Goal: Information Seeking & Learning: Learn about a topic

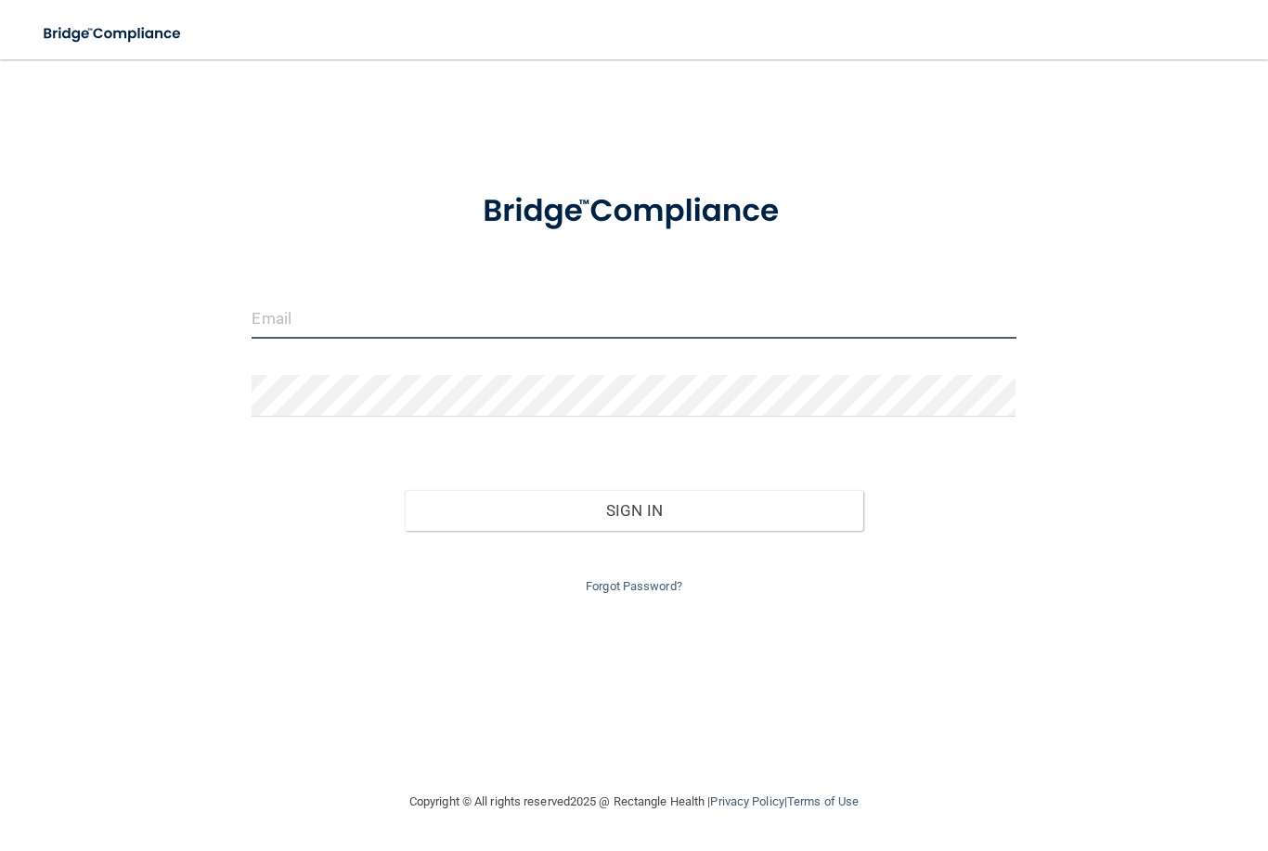
type input "[PERSON_NAME][EMAIL_ADDRESS][PERSON_NAME][DOMAIN_NAME]"
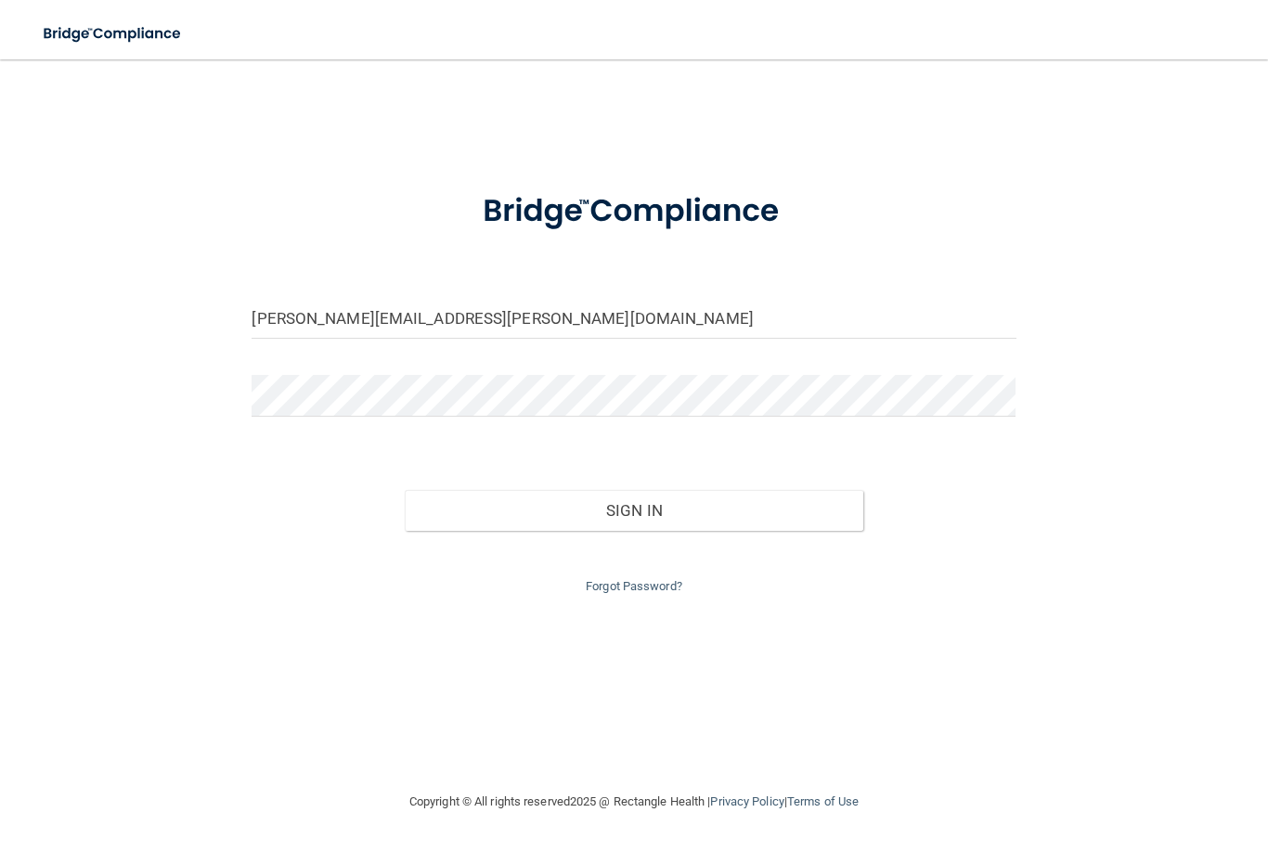
click at [633, 506] on button "Sign In" at bounding box center [634, 510] width 459 height 41
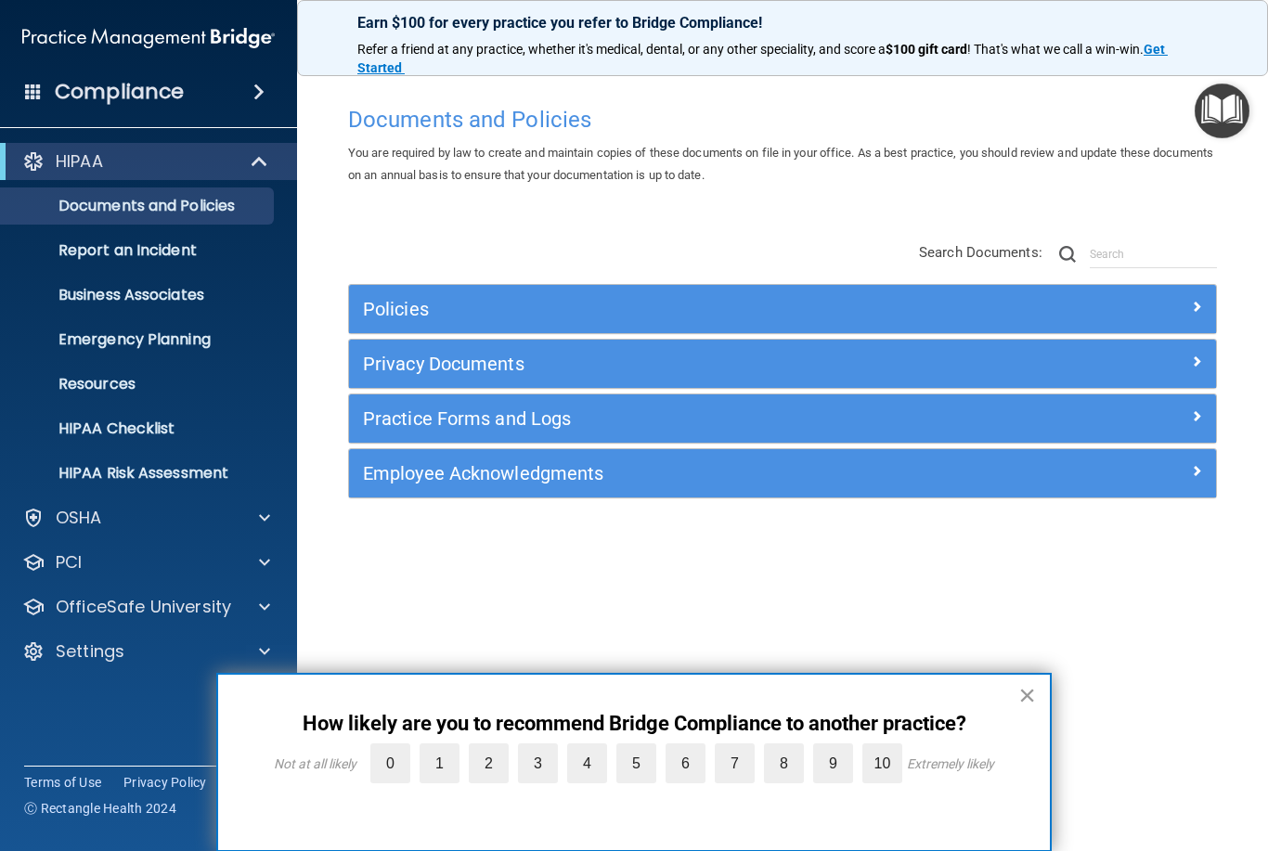
click at [1018, 689] on button "×" at bounding box center [1027, 695] width 18 height 30
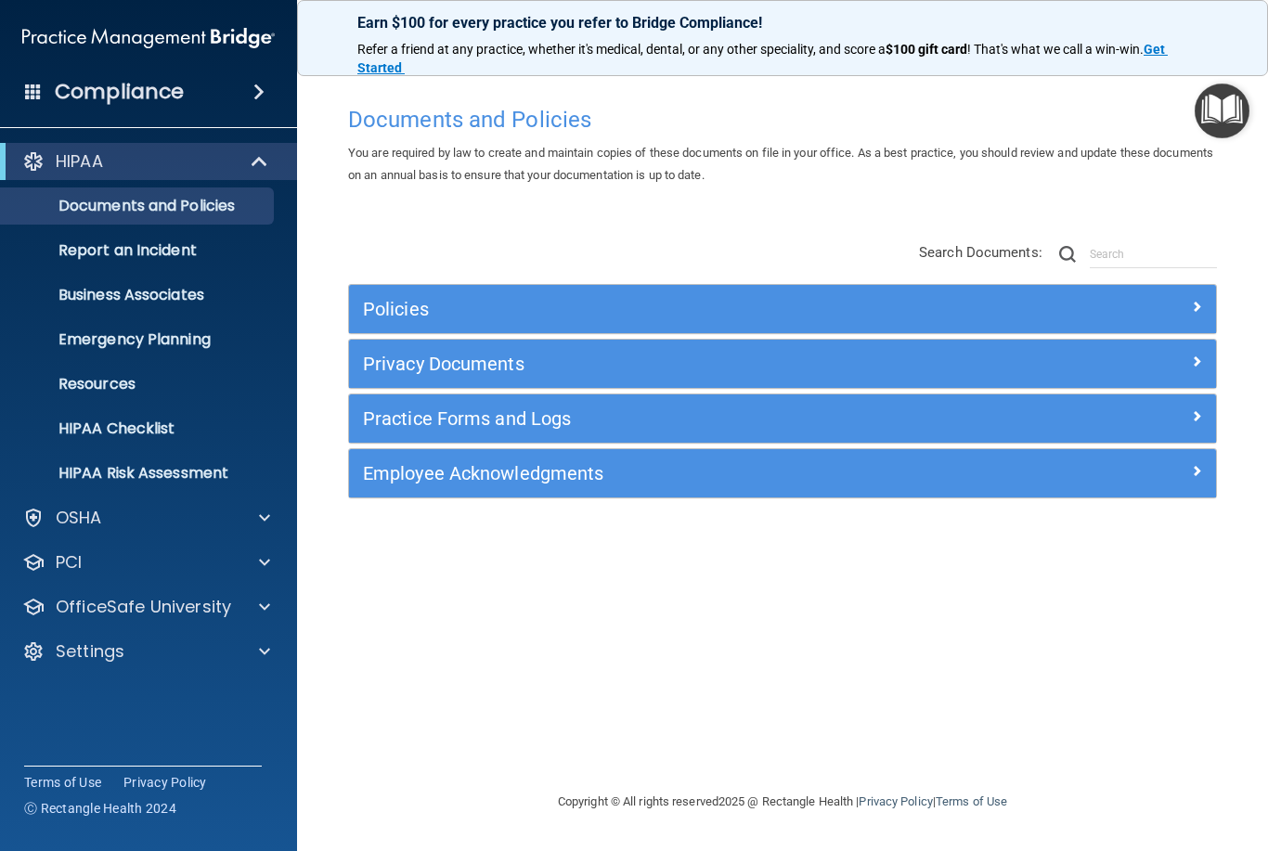
click at [1191, 302] on span at bounding box center [1196, 306] width 11 height 22
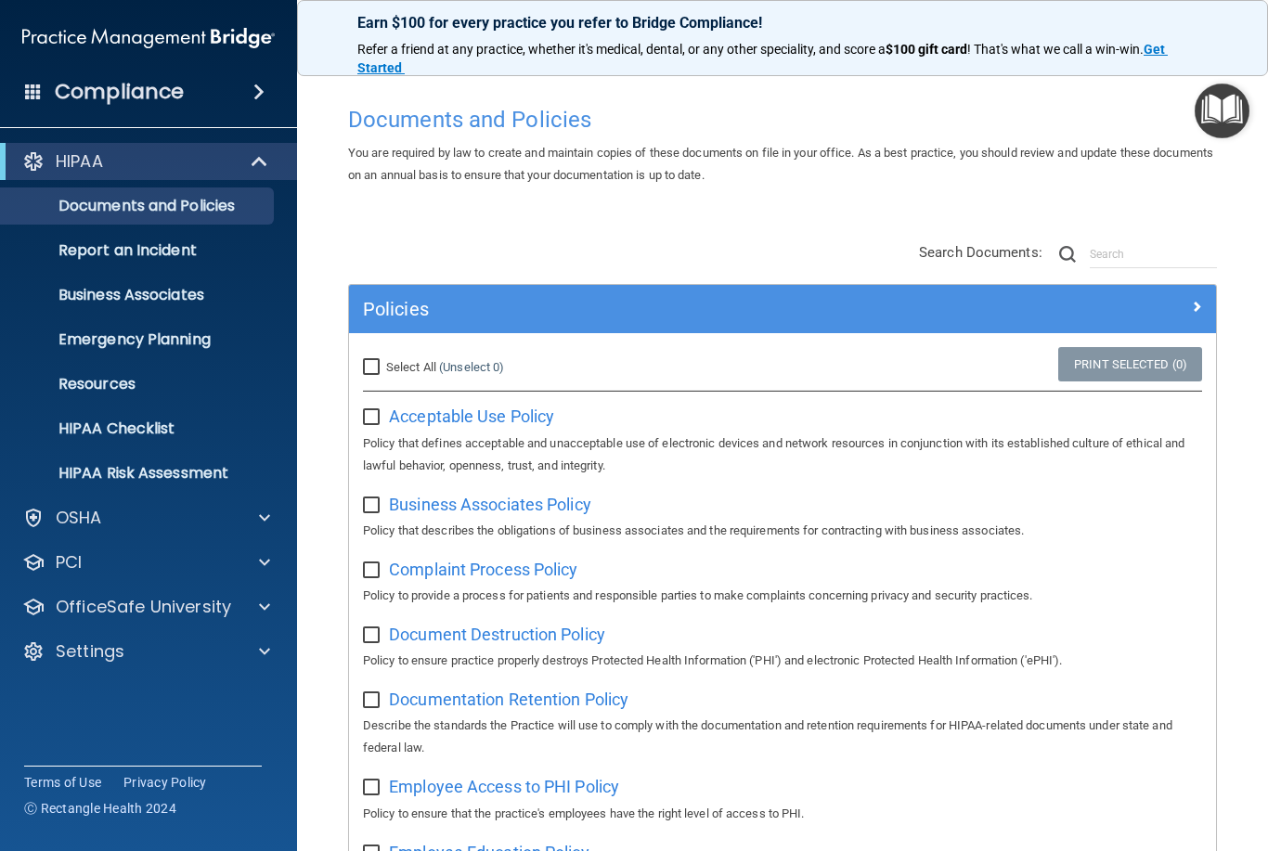
click at [1183, 303] on div at bounding box center [1108, 305] width 217 height 22
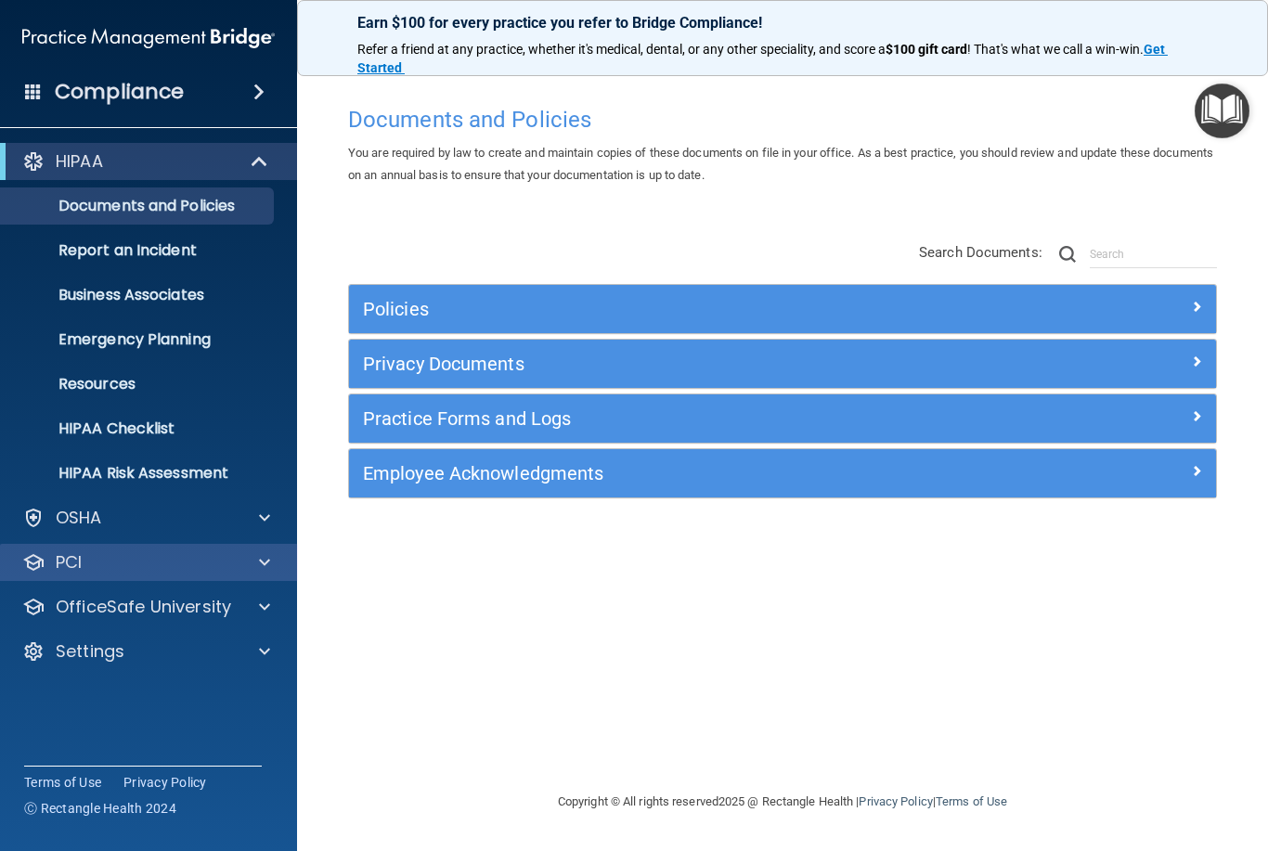
click at [252, 561] on div at bounding box center [262, 562] width 46 height 22
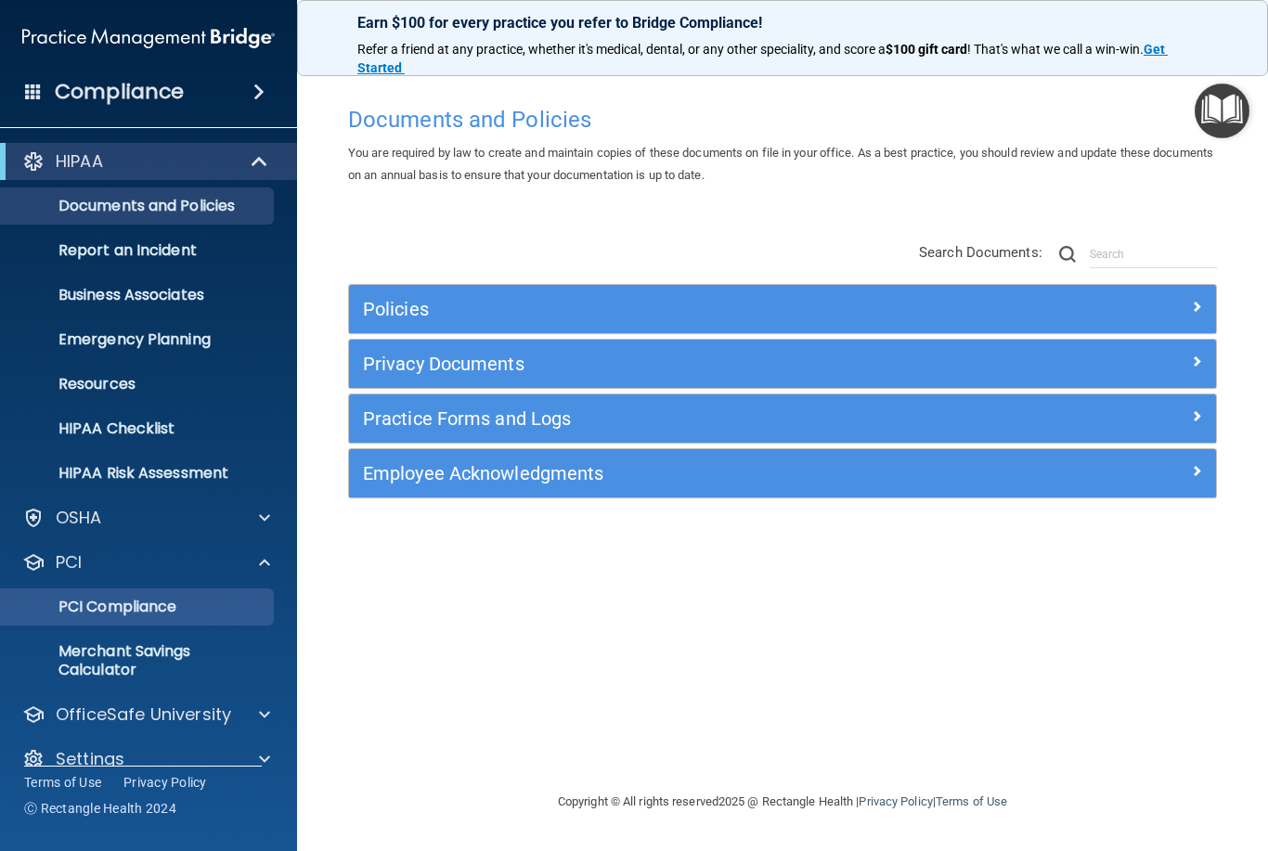
click at [123, 608] on p "PCI Compliance" at bounding box center [138, 607] width 253 height 19
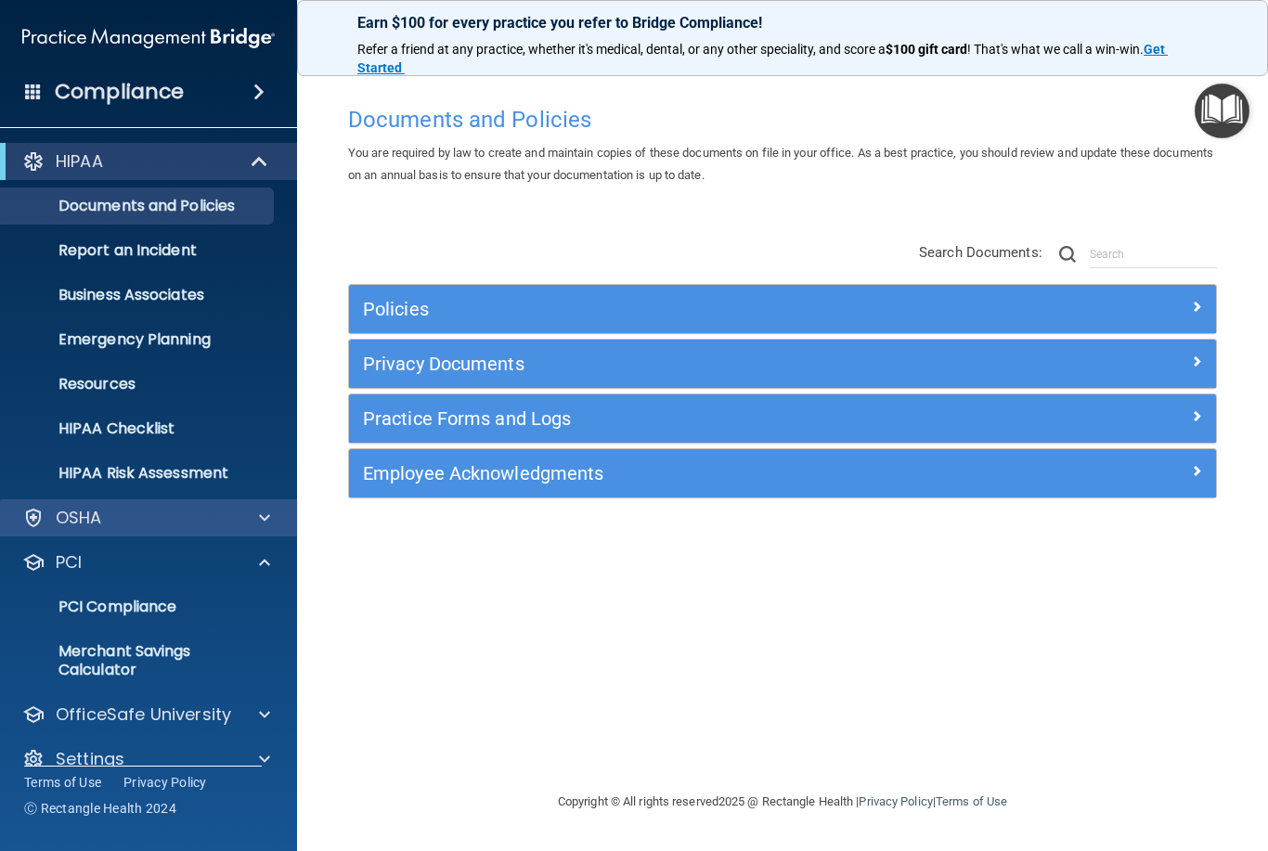
click at [271, 522] on div at bounding box center [262, 518] width 46 height 22
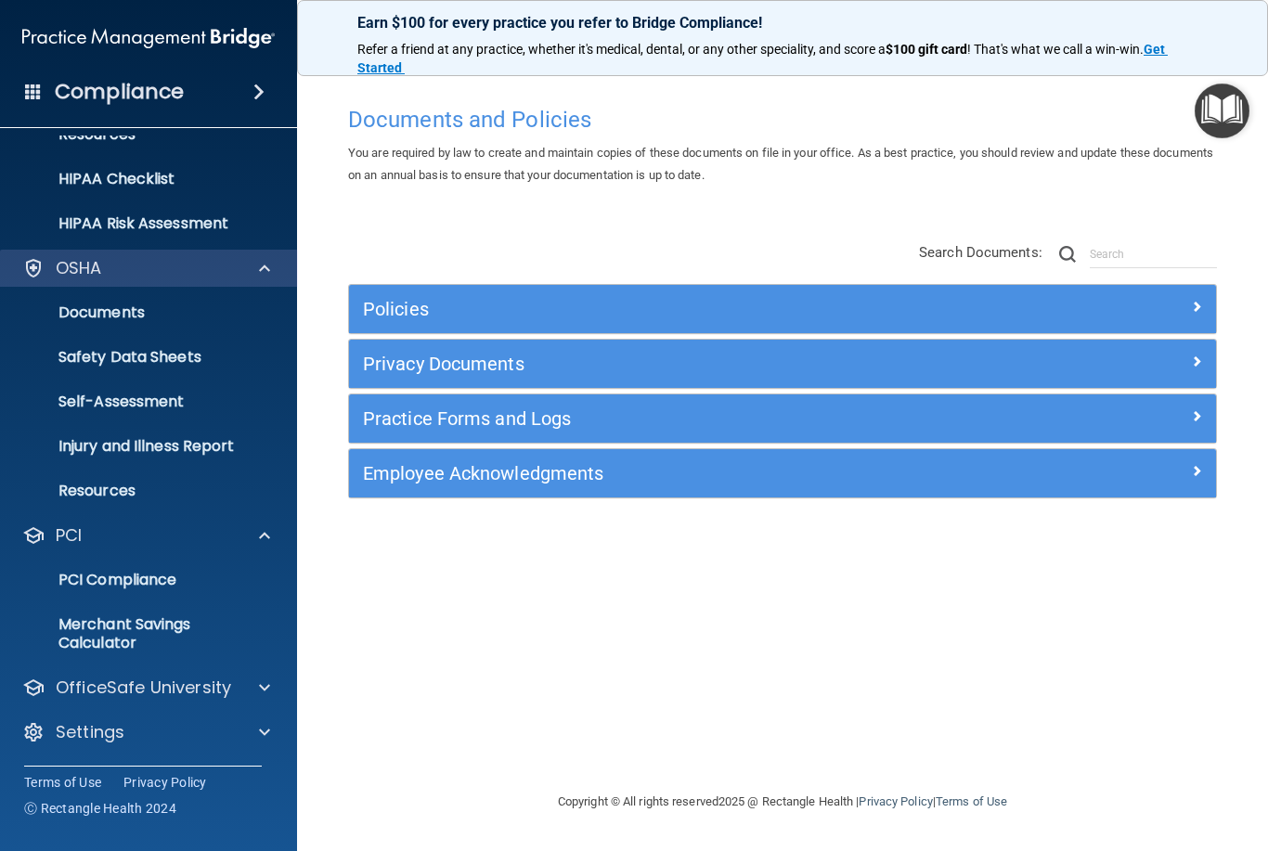
scroll to position [250, 0]
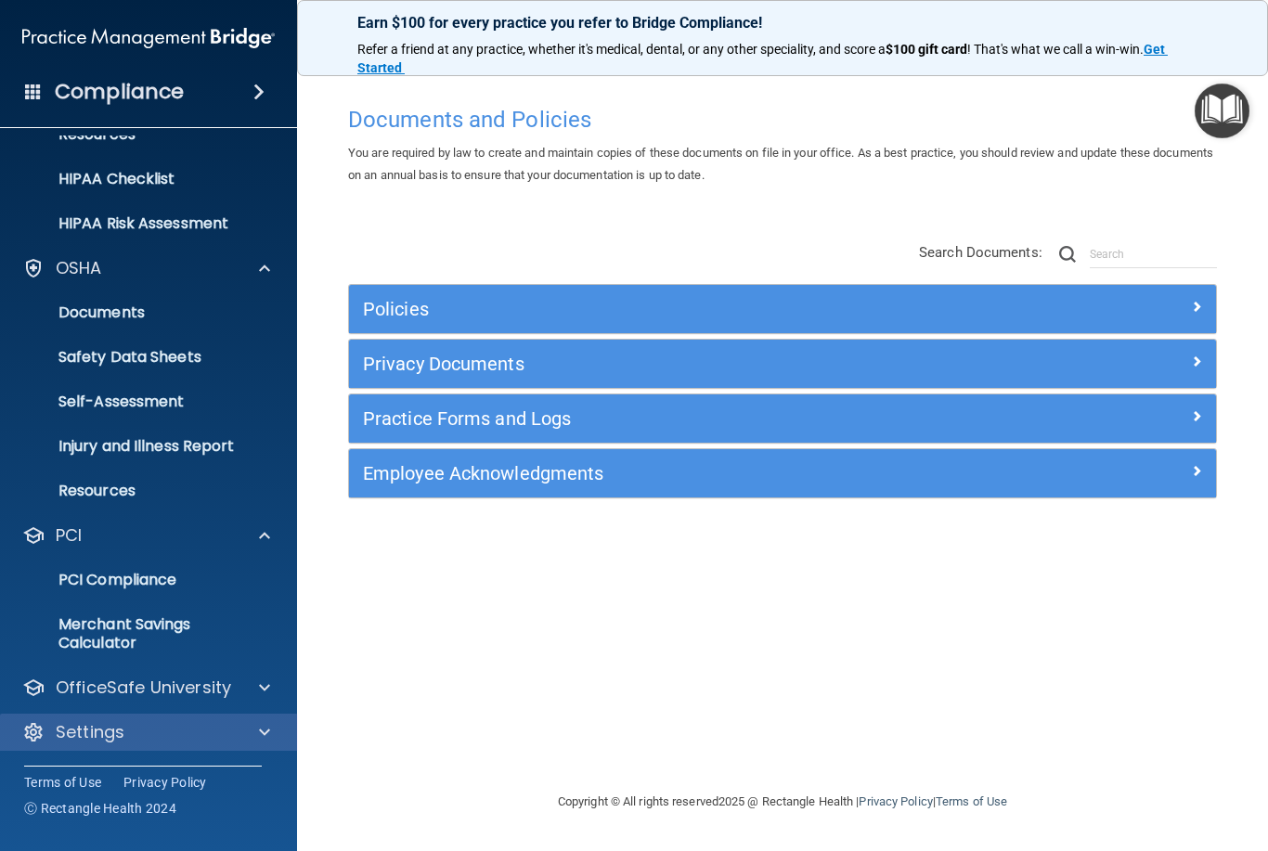
click at [269, 741] on span at bounding box center [264, 732] width 11 height 22
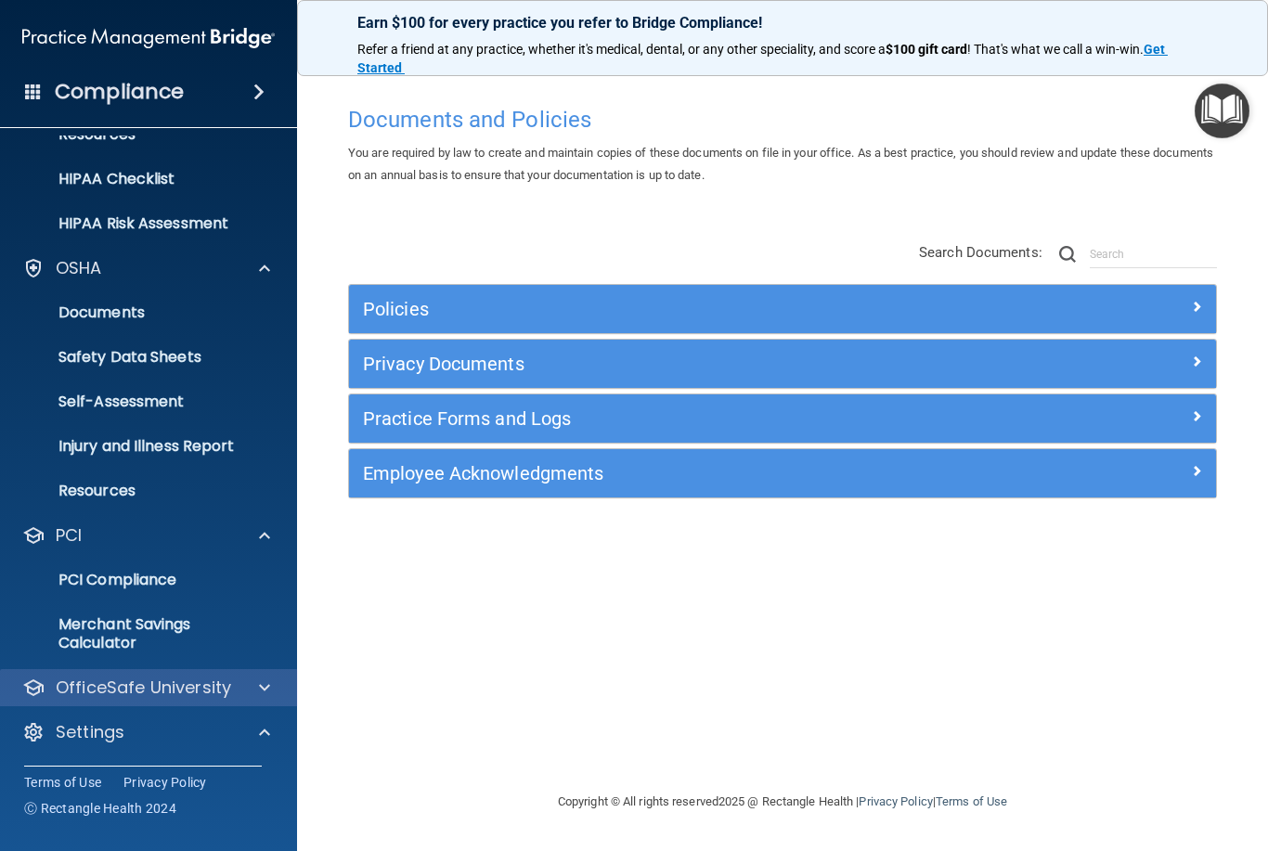
click at [273, 689] on div at bounding box center [262, 688] width 46 height 22
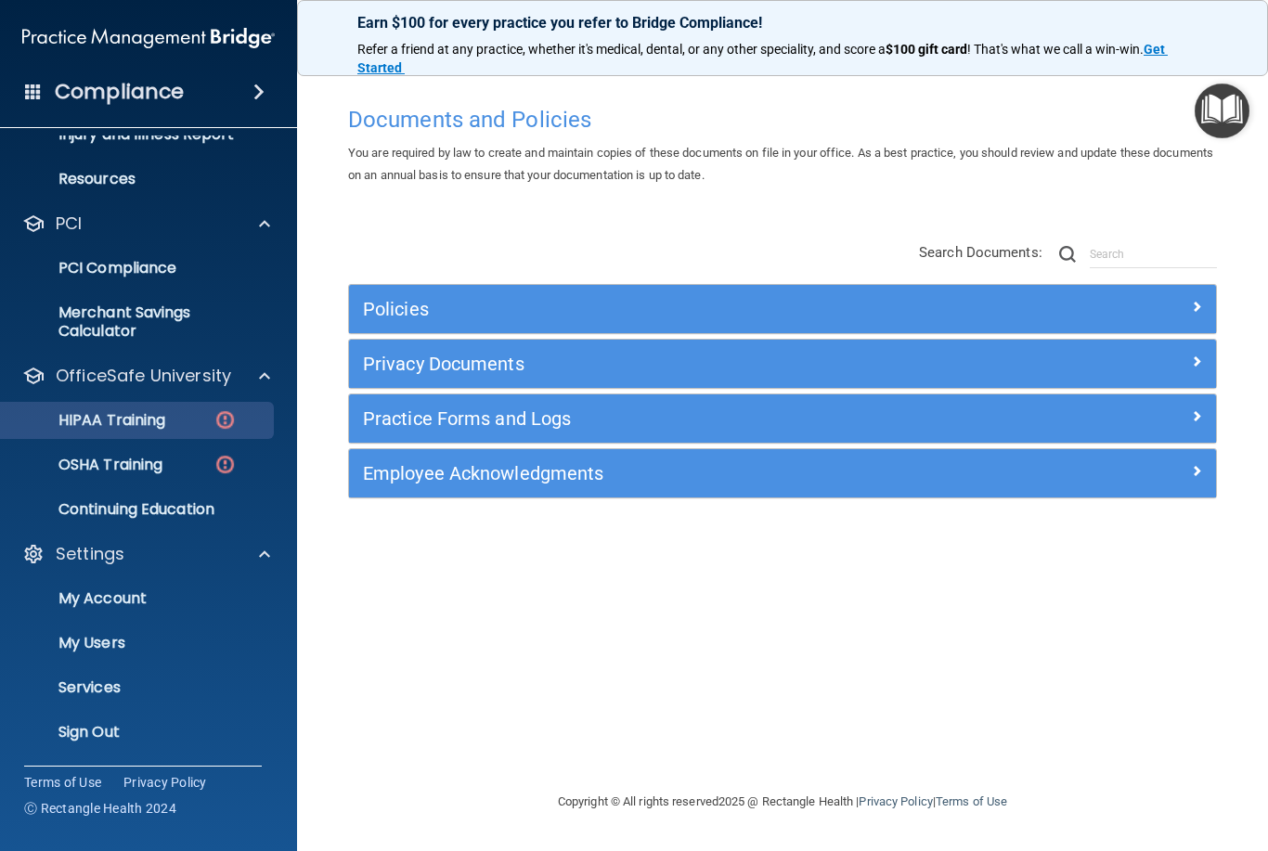
click at [224, 418] on img at bounding box center [224, 419] width 23 height 23
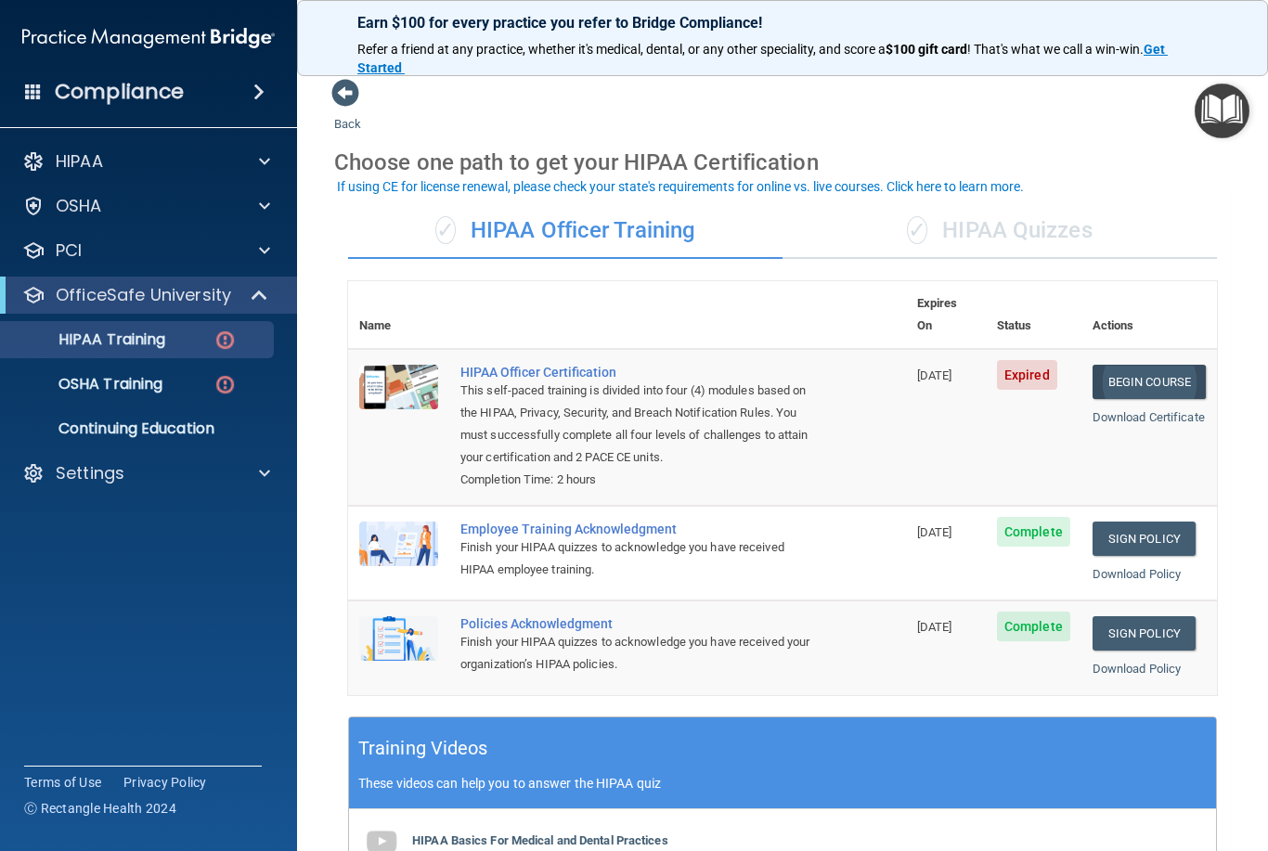
click at [1150, 365] on link "Begin Course" at bounding box center [1149, 382] width 113 height 34
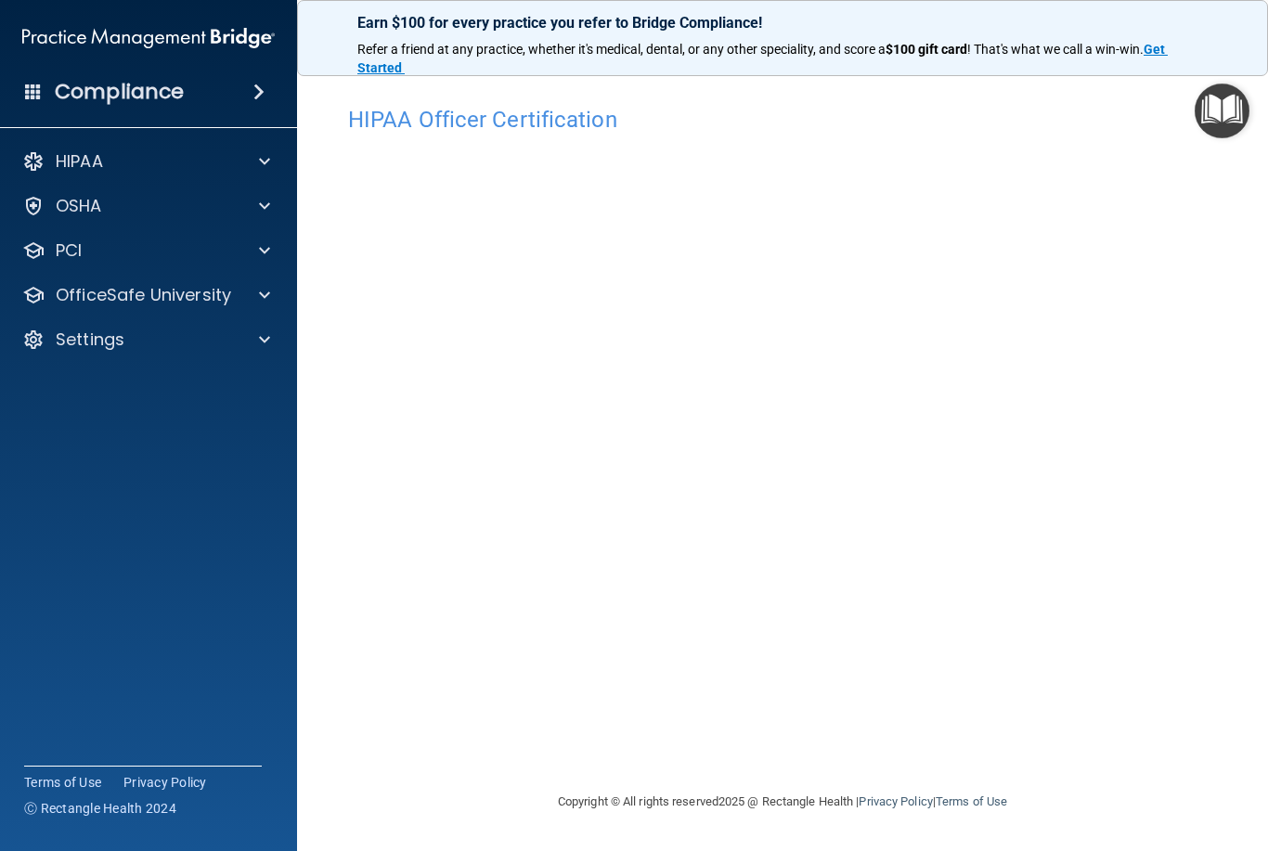
click at [632, 750] on div "HIPAA Officer Certification This course doesn’t expire until 09/05/2025. Are yo…" at bounding box center [782, 444] width 897 height 694
click at [1265, 716] on main "HIPAA Officer Certification This course doesn’t expire until 09/05/2025. Are yo…" at bounding box center [782, 455] width 971 height 792
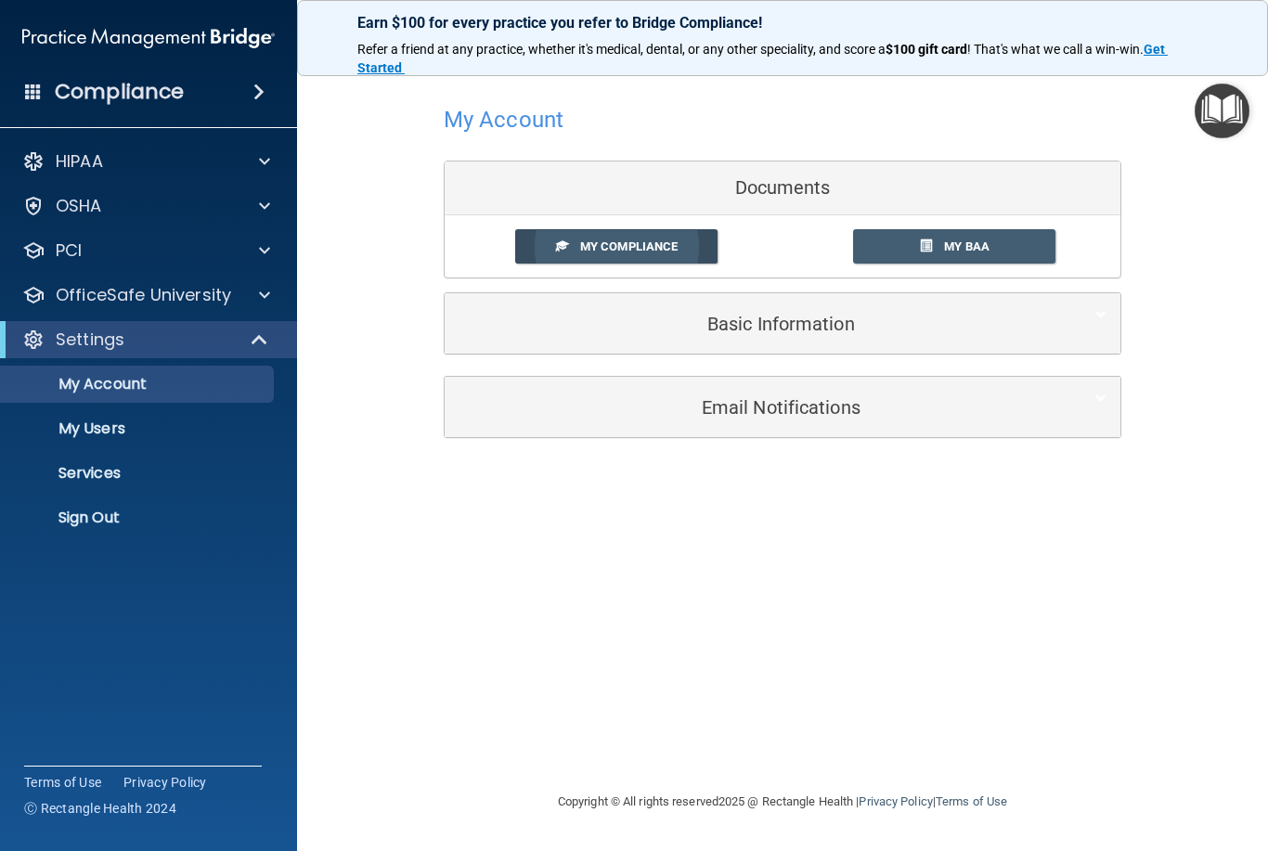
click at [632, 244] on span "My Compliance" at bounding box center [628, 246] width 97 height 14
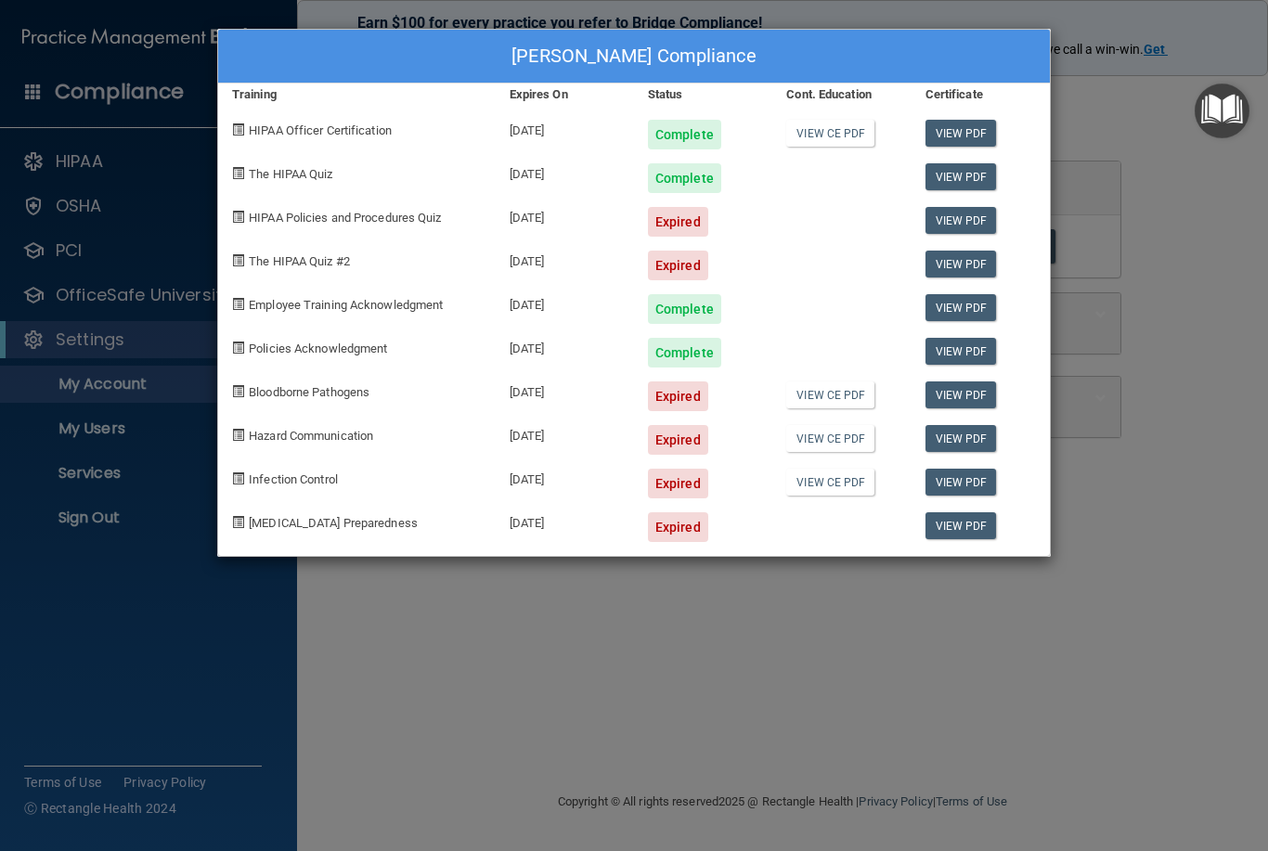
click at [677, 216] on div "Expired" at bounding box center [678, 222] width 60 height 30
click at [968, 226] on link "View PDF" at bounding box center [960, 220] width 71 height 27
click at [677, 395] on div "Expired" at bounding box center [678, 397] width 60 height 30
click at [960, 395] on link "View PDF" at bounding box center [960, 395] width 71 height 27
click at [580, 643] on div "[PERSON_NAME] Compliance Training Expires On Status Cont. Education Certificate…" at bounding box center [634, 425] width 1268 height 851
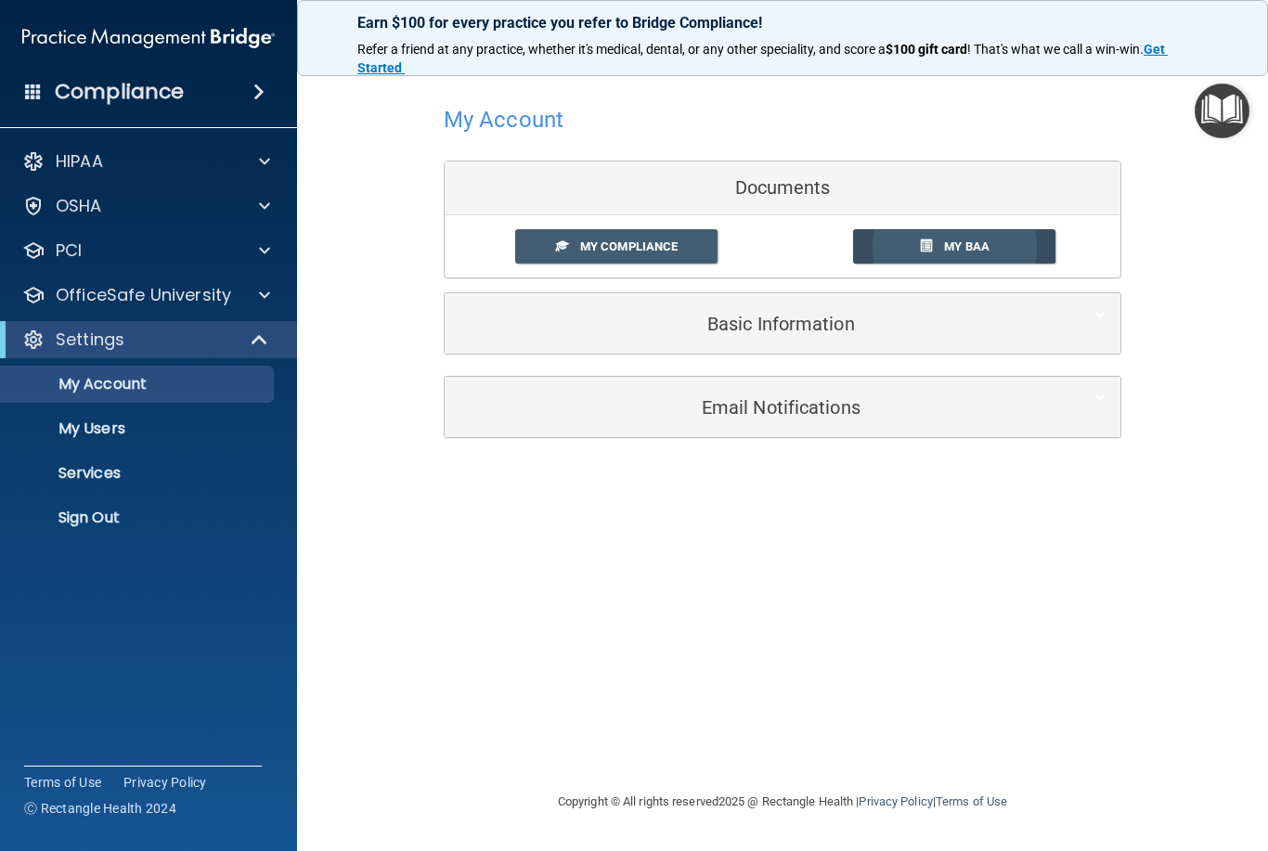
click at [992, 249] on link "My BAA" at bounding box center [954, 246] width 203 height 34
click at [833, 314] on h5 "Basic Information" at bounding box center [754, 324] width 591 height 20
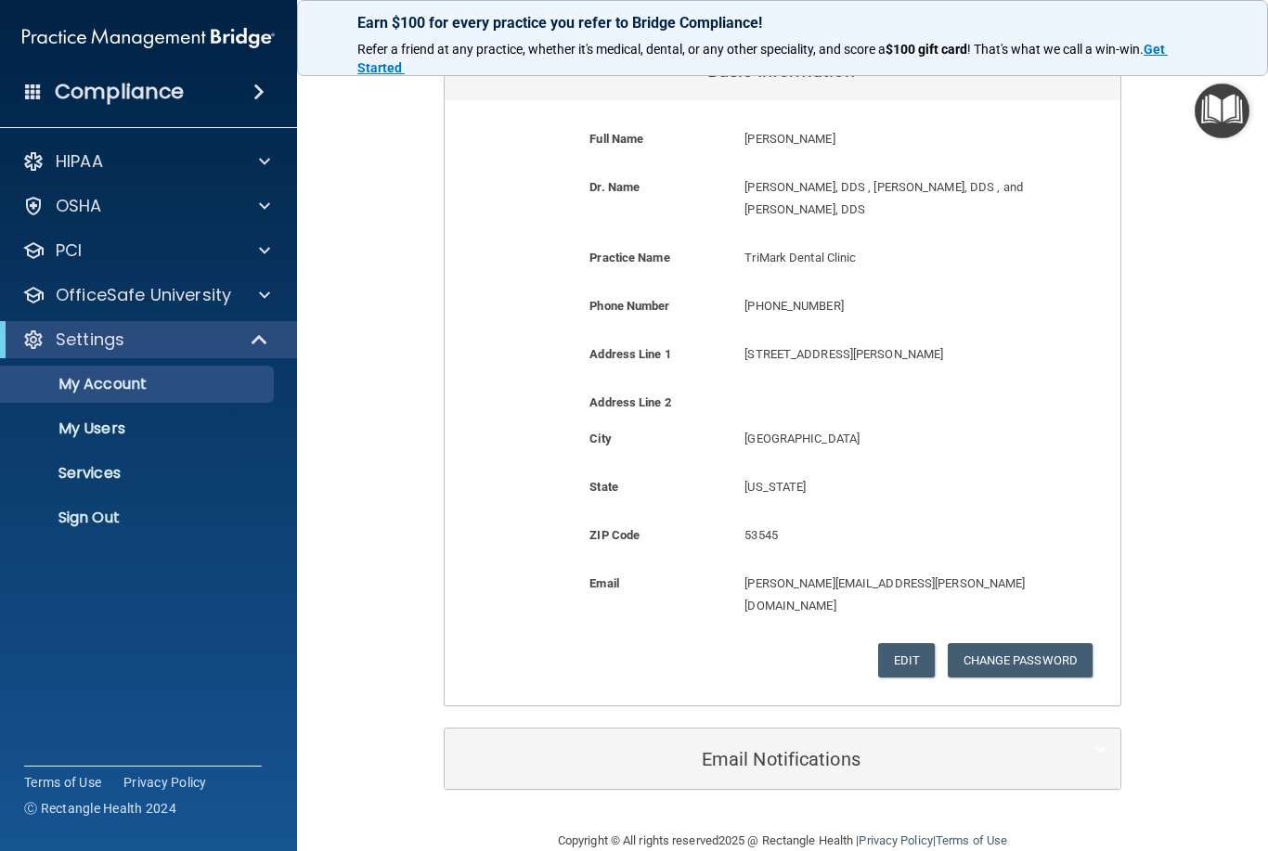
scroll to position [252, 0]
click at [808, 750] on h5 "Email Notifications" at bounding box center [754, 760] width 591 height 20
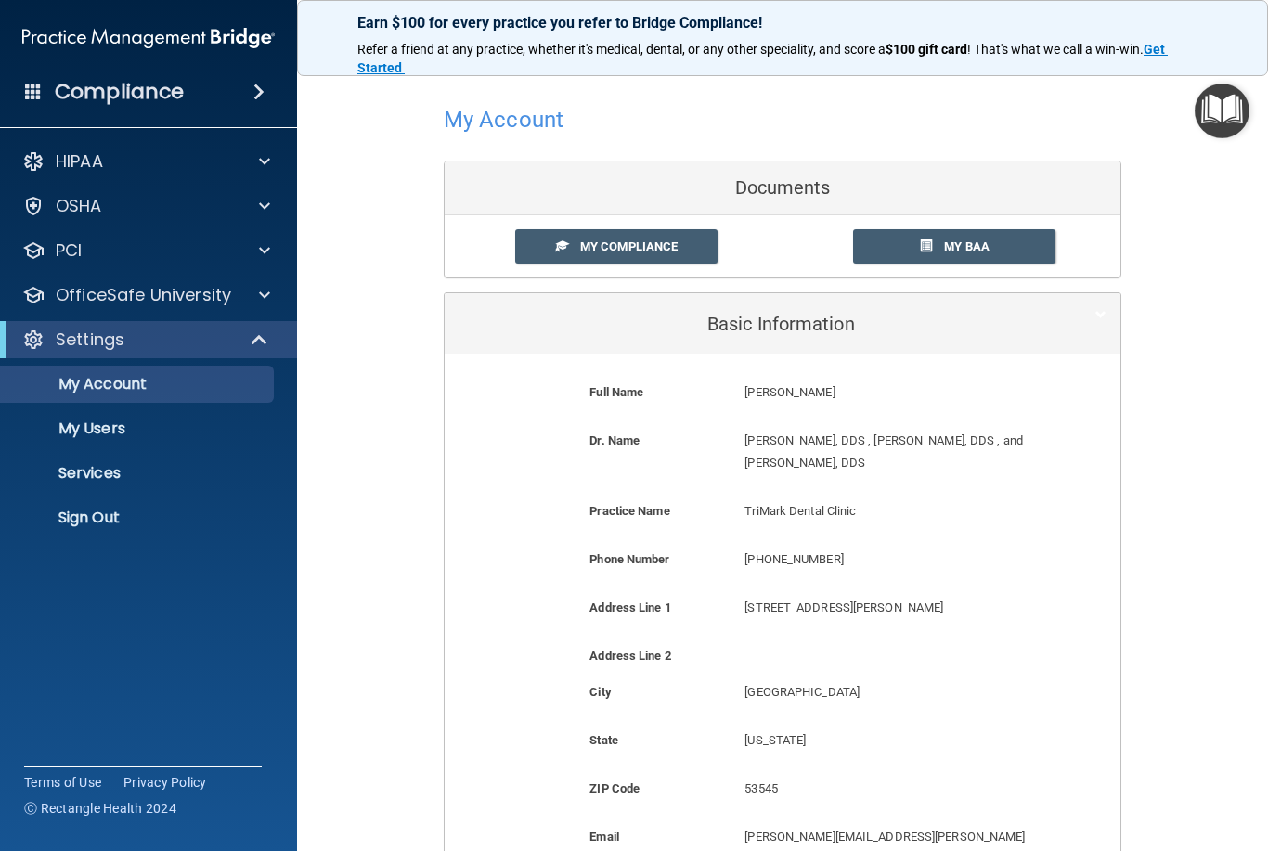
scroll to position [0, 0]
click at [266, 165] on span at bounding box center [264, 161] width 11 height 22
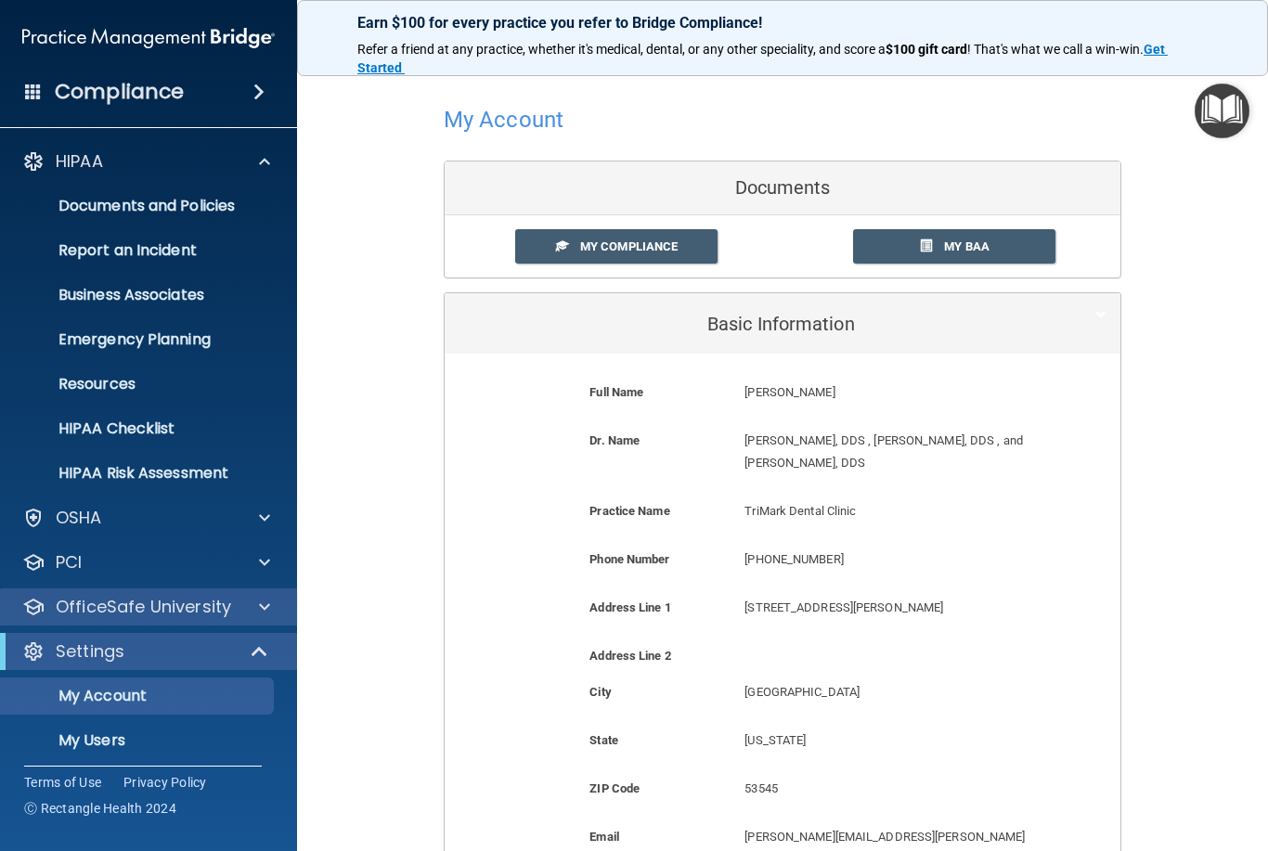
click at [263, 602] on span at bounding box center [264, 607] width 11 height 22
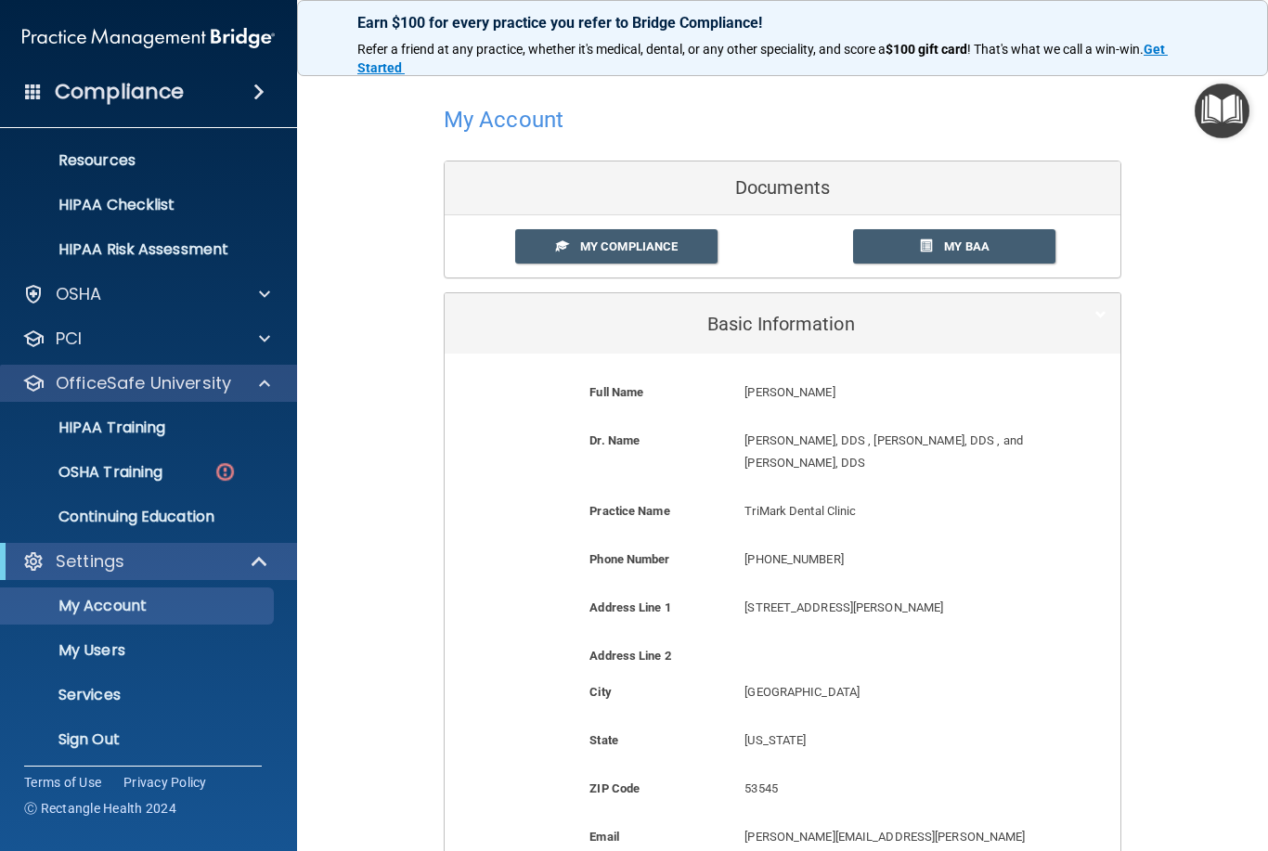
scroll to position [226, 0]
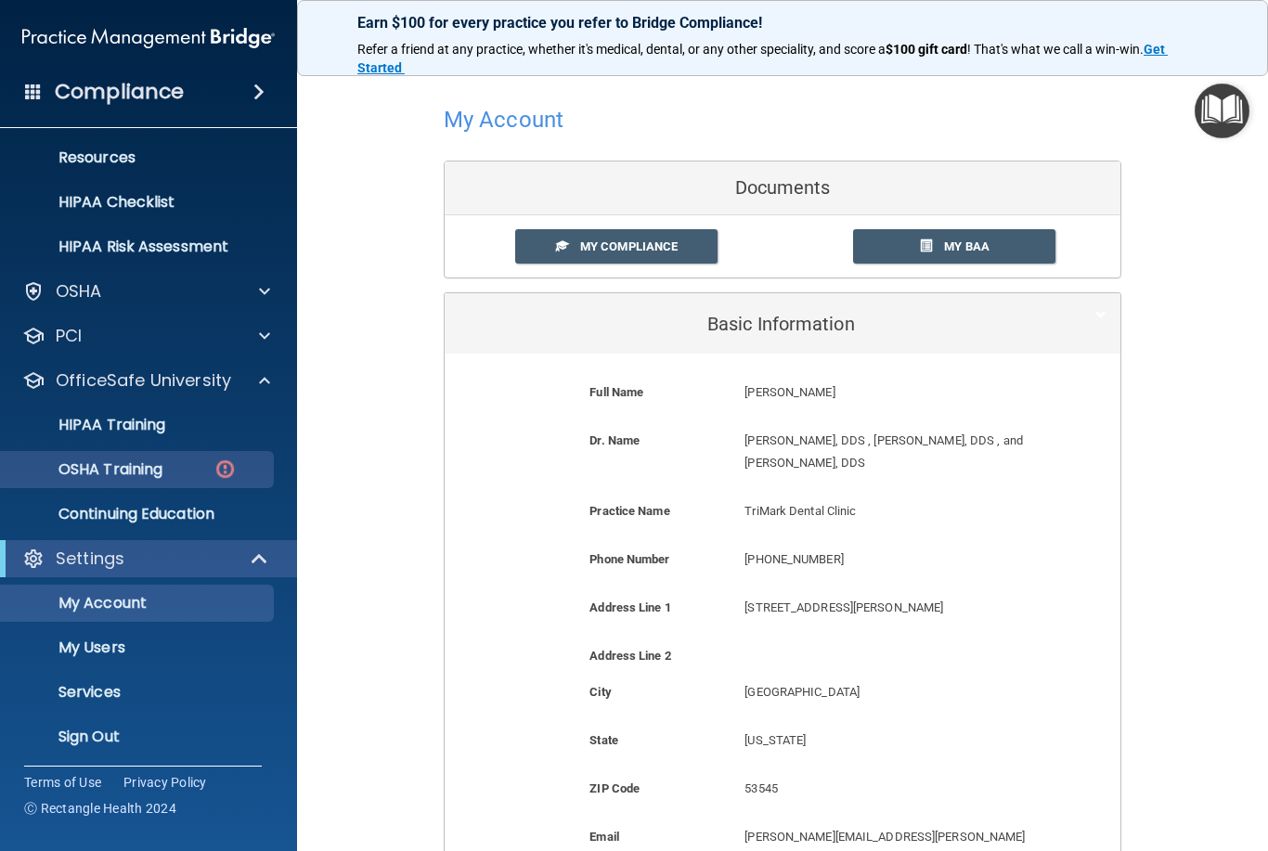
click at [123, 470] on p "OSHA Training" at bounding box center [87, 469] width 150 height 19
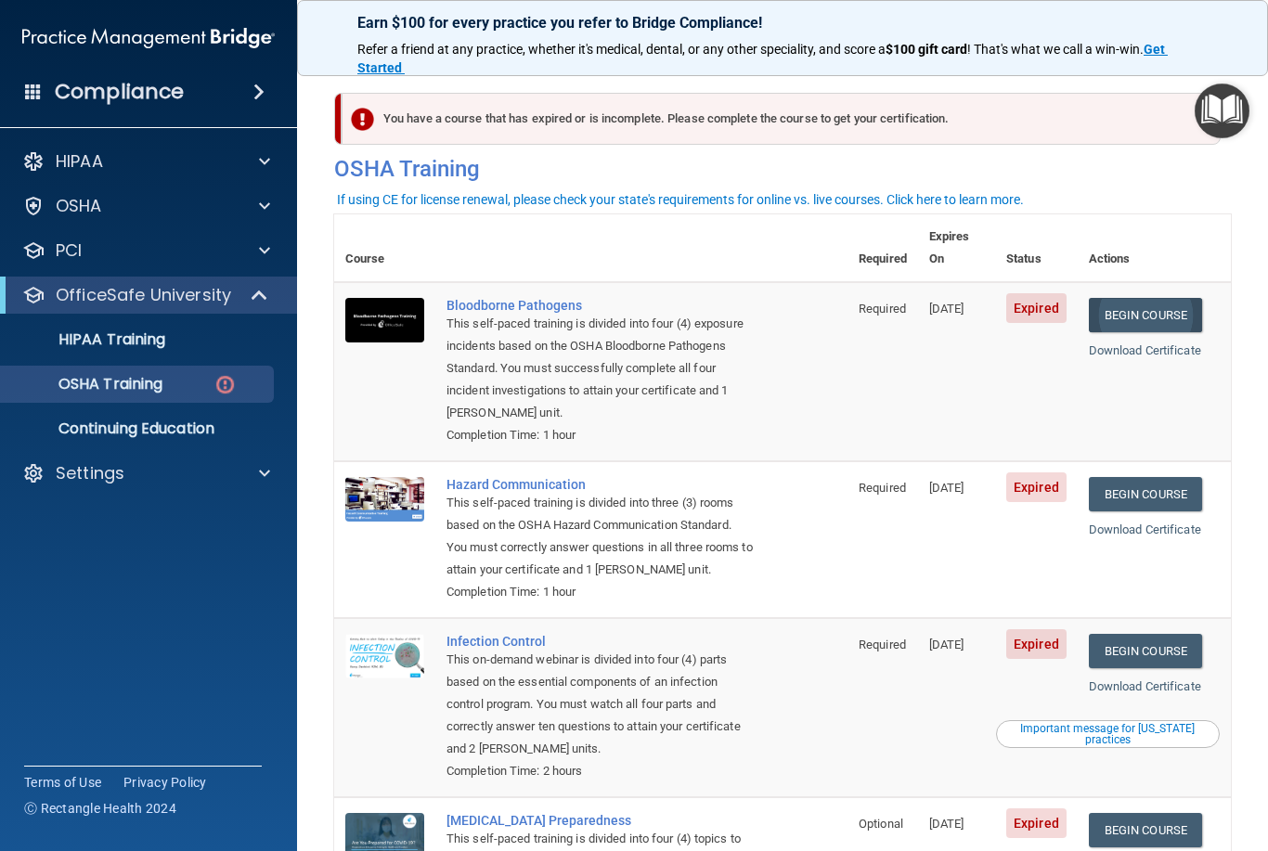
click at [1174, 298] on link "Begin Course" at bounding box center [1145, 315] width 113 height 34
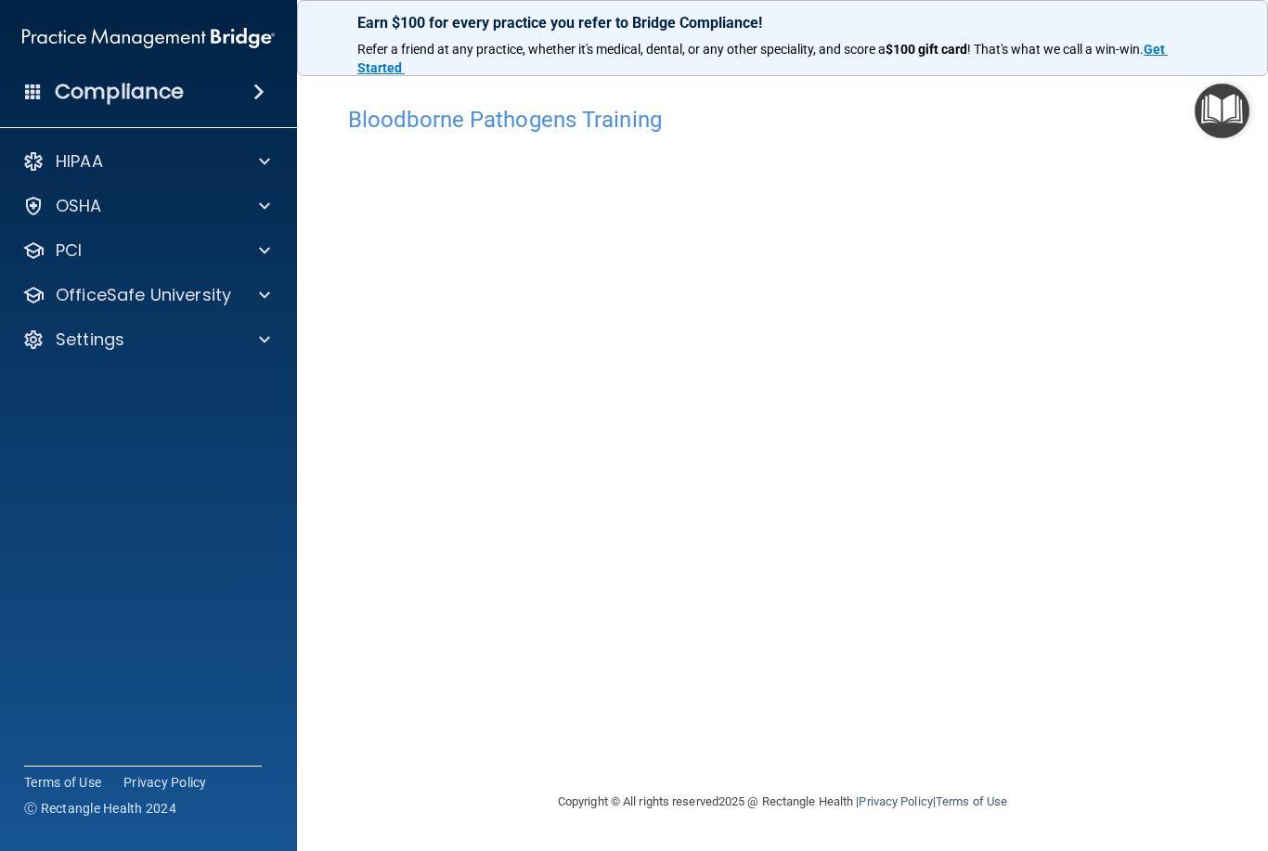
click at [1115, 742] on div "Bloodborne Pathogens Training This course doesn’t expire until 09/05/2025. Are …" at bounding box center [782, 444] width 897 height 694
